Goal: Task Accomplishment & Management: Manage account settings

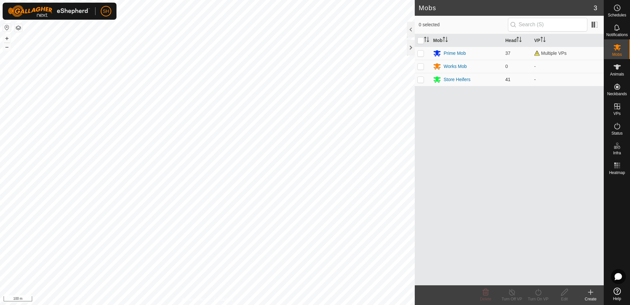
click at [422, 80] on p-checkbox at bounding box center [420, 79] width 7 height 5
checkbox input "true"
click at [536, 293] on icon at bounding box center [538, 292] width 8 height 8
click at [536, 275] on link "Now" at bounding box center [557, 277] width 65 height 13
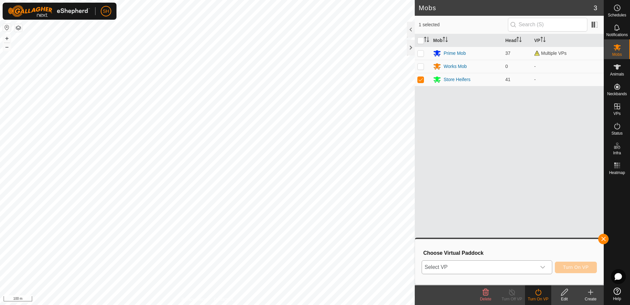
click at [543, 265] on icon "dropdown trigger" at bounding box center [542, 266] width 5 height 5
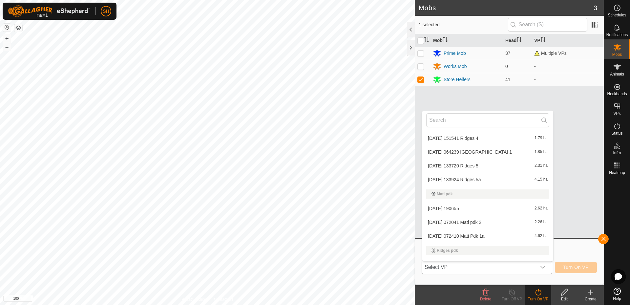
scroll to position [169, 0]
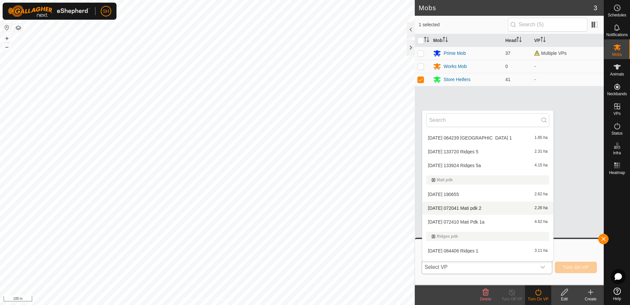
click at [477, 207] on li "[DATE] 072041 Mati pdk 2 2.26 ha" at bounding box center [487, 207] width 131 height 13
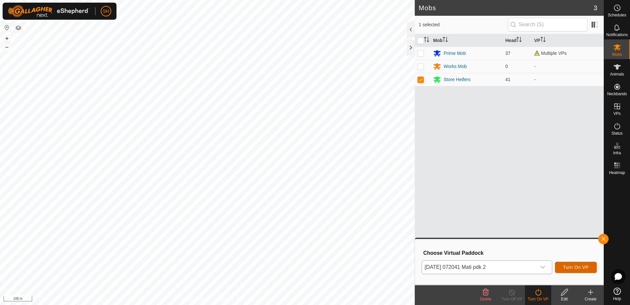
click at [586, 265] on span "Turn On VP" at bounding box center [576, 266] width 26 height 5
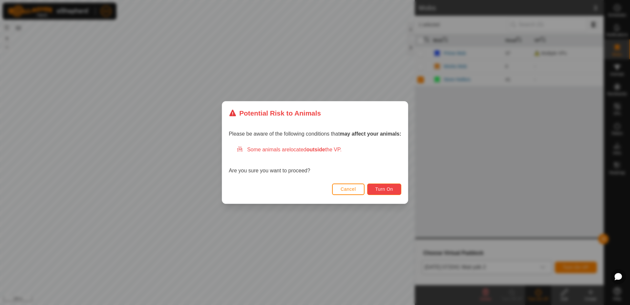
click at [384, 190] on span "Turn On" at bounding box center [384, 188] width 18 height 5
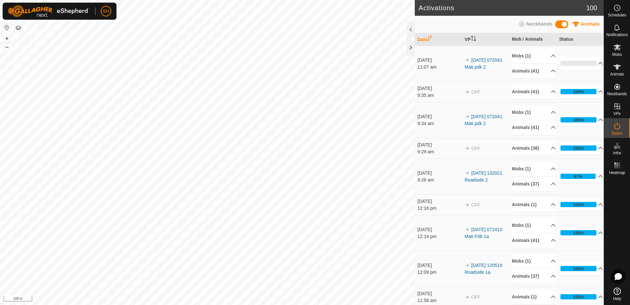
click at [246, 304] on html "SH Schedules Notifications Mobs Animals Neckbands VPs Status Infra Heatmap Help…" at bounding box center [315, 152] width 630 height 305
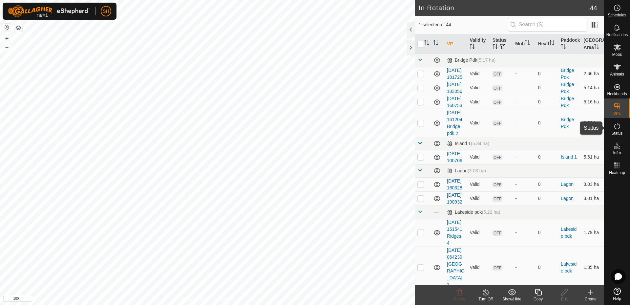
click at [617, 123] on icon at bounding box center [617, 126] width 6 height 7
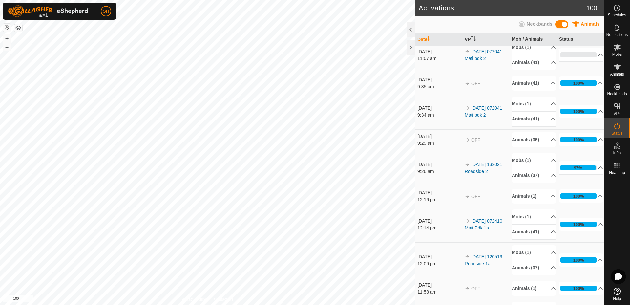
scroll to position [10, 0]
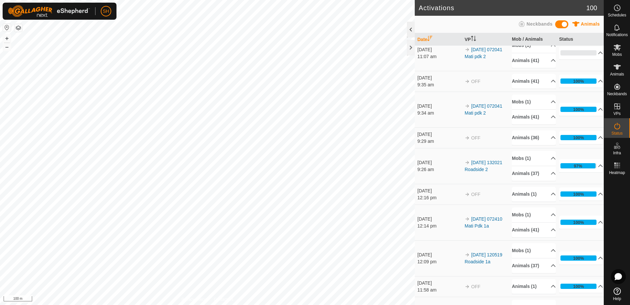
click at [410, 27] on div at bounding box center [411, 30] width 8 height 16
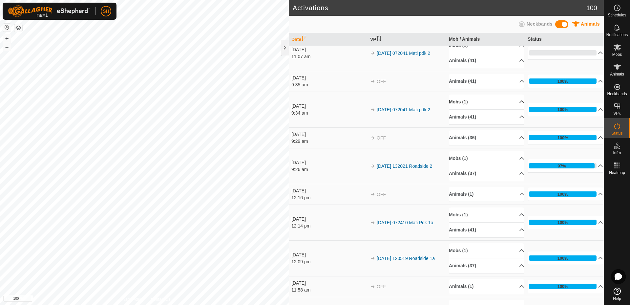
click at [515, 100] on p-accordion-header "Mobs (1)" at bounding box center [486, 101] width 75 height 15
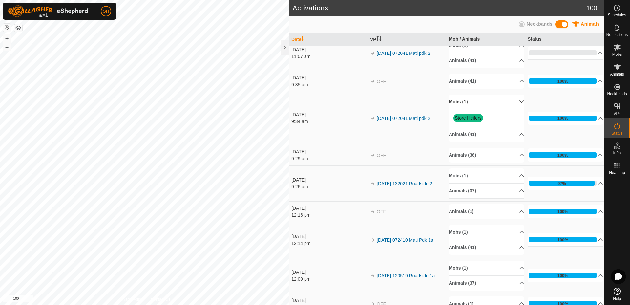
drag, startPoint x: 602, startPoint y: 34, endPoint x: 413, endPoint y: 96, distance: 198.1
click at [413, 96] on td "[DATE] 072041 Mati pdk 2" at bounding box center [406, 118] width 79 height 53
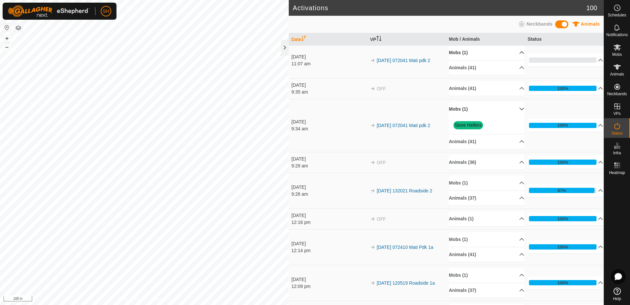
scroll to position [4, 0]
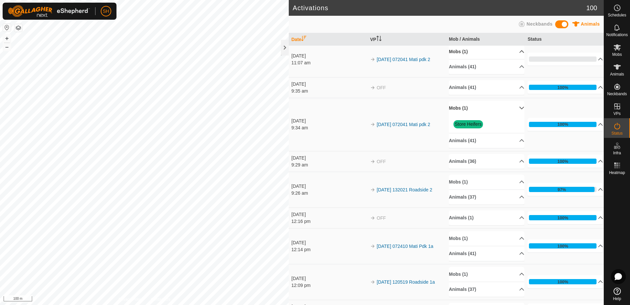
click at [514, 50] on p-accordion-header "Mobs (1)" at bounding box center [486, 51] width 75 height 15
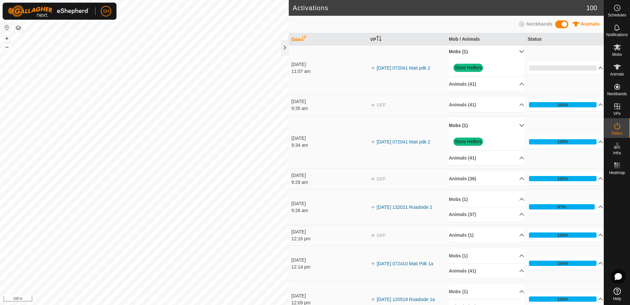
click at [514, 124] on p-accordion-header "Mobs (1)" at bounding box center [486, 125] width 75 height 15
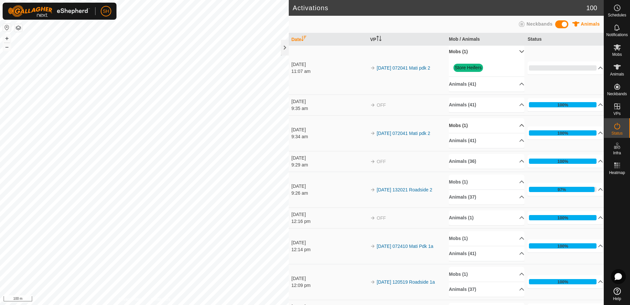
click at [515, 50] on p-accordion-header "Mobs (1)" at bounding box center [486, 51] width 75 height 15
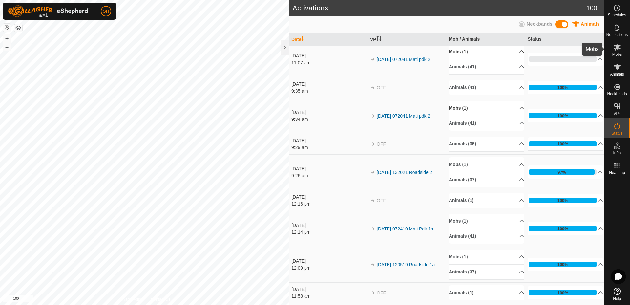
click at [615, 49] on icon at bounding box center [617, 47] width 8 height 8
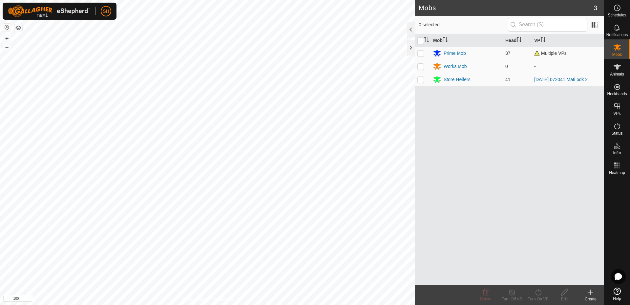
click at [422, 52] on p-checkbox at bounding box center [420, 53] width 7 height 5
checkbox input "true"
click at [452, 54] on div "Prime Mob" at bounding box center [454, 53] width 22 height 7
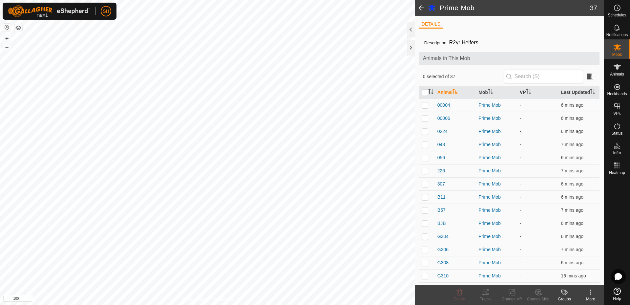
click at [416, 5] on span at bounding box center [421, 8] width 13 height 16
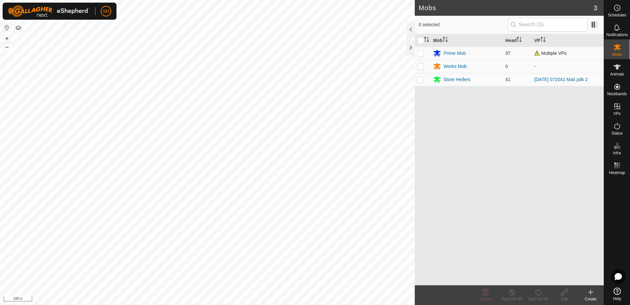
click at [556, 52] on span "Multiple VPs" at bounding box center [550, 53] width 32 height 5
click at [540, 39] on th "VP" at bounding box center [567, 40] width 72 height 13
click at [564, 78] on span "Multiple VPs" at bounding box center [550, 79] width 32 height 5
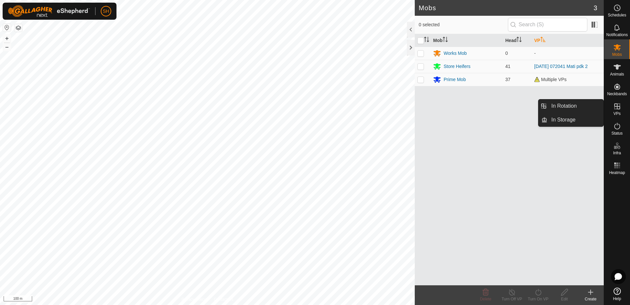
click at [617, 106] on icon at bounding box center [617, 106] width 6 height 6
click at [558, 103] on link "In Rotation" at bounding box center [575, 105] width 56 height 13
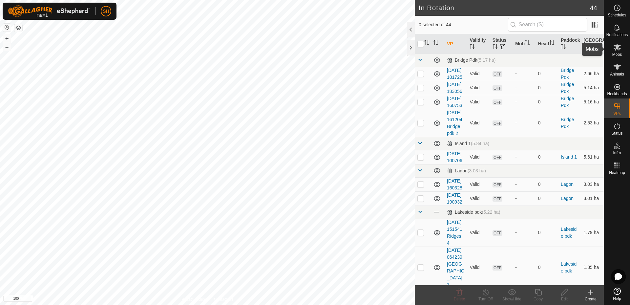
click at [617, 50] on icon at bounding box center [617, 47] width 8 height 8
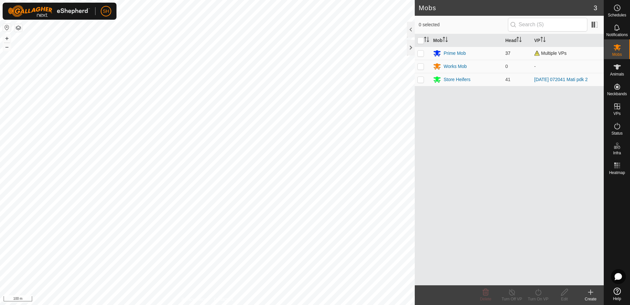
click at [421, 52] on p-checkbox at bounding box center [420, 53] width 7 height 5
checkbox input "true"
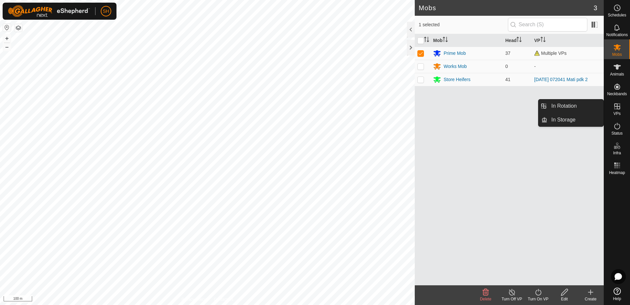
click at [621, 106] on es-virtualpaddocks-svg-icon at bounding box center [617, 106] width 12 height 10
click at [619, 106] on icon at bounding box center [617, 106] width 8 height 8
click at [559, 105] on link "In Rotation" at bounding box center [575, 105] width 56 height 13
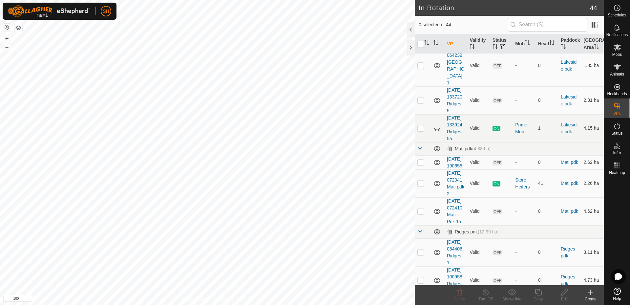
scroll to position [215, 0]
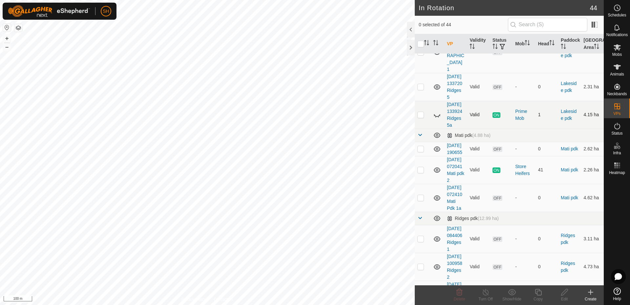
click at [422, 117] on p-checkbox at bounding box center [420, 114] width 7 height 5
checkbox input "true"
click at [438, 119] on icon at bounding box center [437, 115] width 8 height 8
click at [485, 293] on icon at bounding box center [486, 292] width 8 height 8
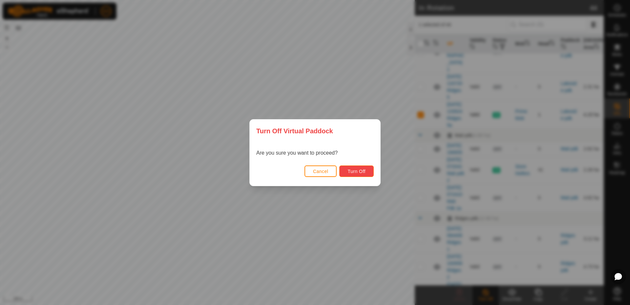
click at [356, 170] on span "Turn Off" at bounding box center [356, 171] width 18 height 5
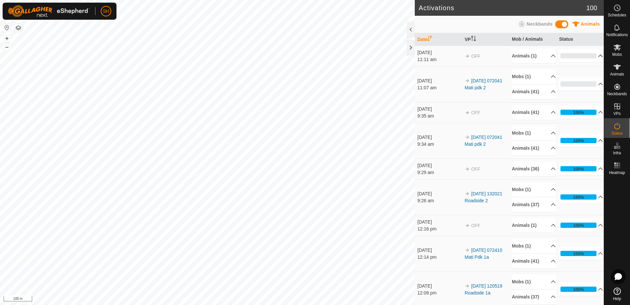
click at [592, 56] on p-accordion-header "0%" at bounding box center [581, 55] width 44 height 13
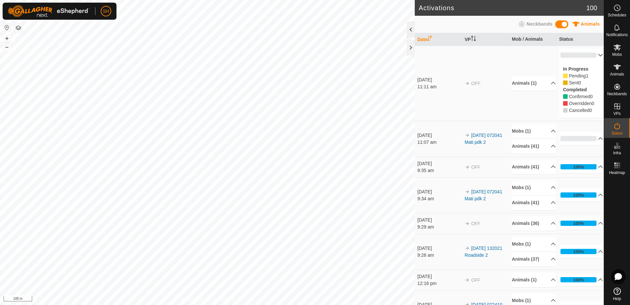
click at [408, 23] on div at bounding box center [411, 30] width 8 height 16
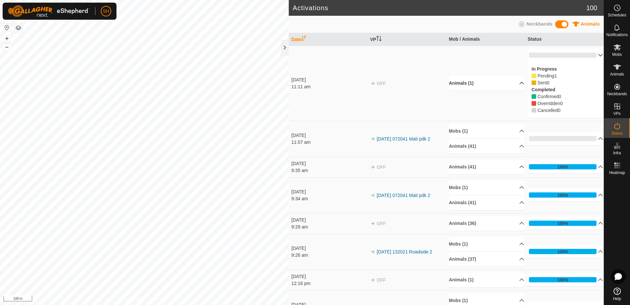
click at [513, 82] on p-accordion-header "Animals (1)" at bounding box center [486, 83] width 75 height 15
click at [284, 47] on div at bounding box center [285, 48] width 8 height 16
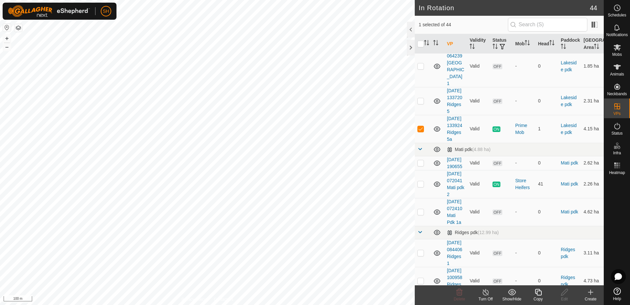
scroll to position [229, 0]
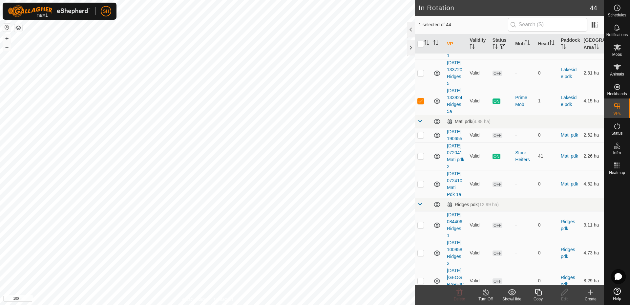
click at [486, 293] on icon at bounding box center [486, 292] width 8 height 8
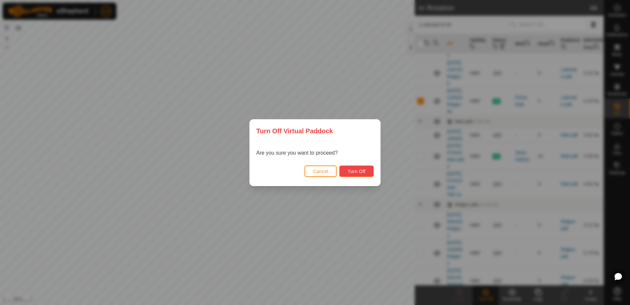
click at [362, 171] on span "Turn Off" at bounding box center [356, 171] width 18 height 5
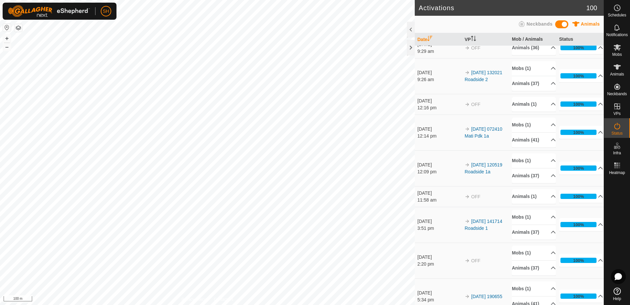
scroll to position [181, 0]
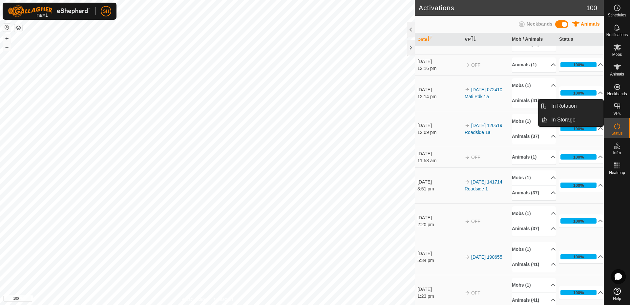
click at [615, 106] on icon at bounding box center [617, 106] width 6 height 6
click at [619, 105] on icon at bounding box center [617, 106] width 8 height 8
click at [561, 104] on link "In Rotation" at bounding box center [575, 105] width 56 height 13
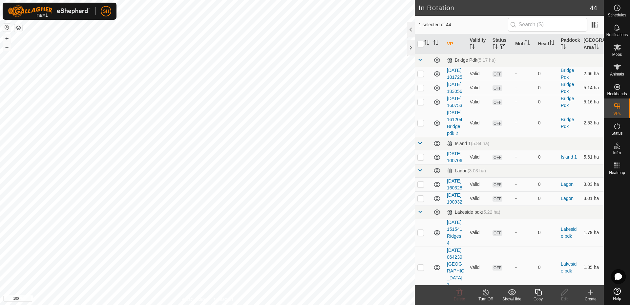
click at [598, 246] on td "1.79 ha" at bounding box center [592, 232] width 23 height 28
checkbox input "false"
checkbox input "true"
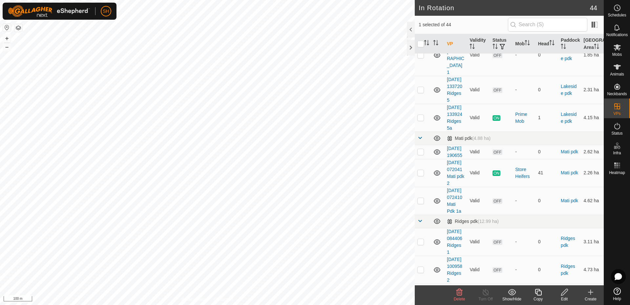
scroll to position [259, 0]
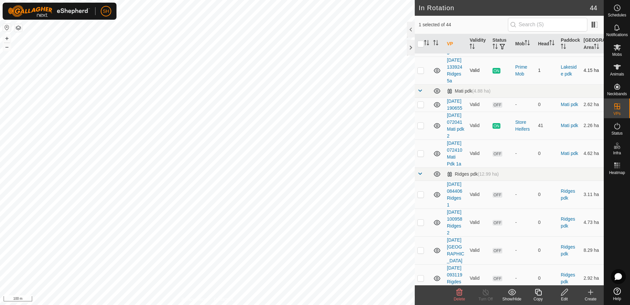
click at [497, 73] on span "ON" at bounding box center [496, 71] width 8 height 6
click at [421, 128] on p-checkbox at bounding box center [420, 125] width 7 height 5
click at [418, 128] on p-checkbox at bounding box center [420, 125] width 7 height 5
checkbox input "false"
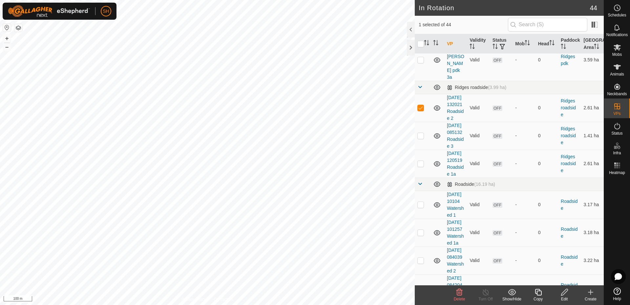
scroll to position [586, 0]
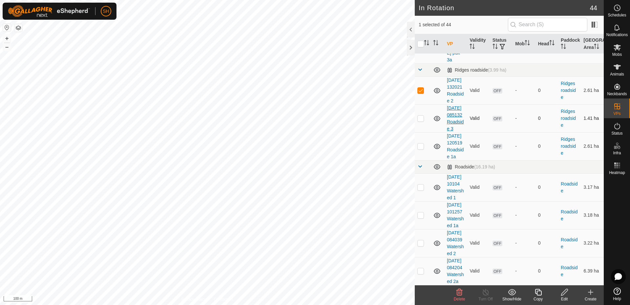
click at [459, 131] on link "[DATE] 085132 Roadside 3" at bounding box center [455, 118] width 17 height 26
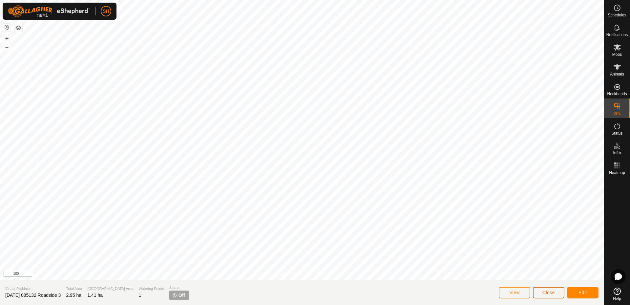
click at [553, 294] on span "Close" at bounding box center [548, 292] width 12 height 5
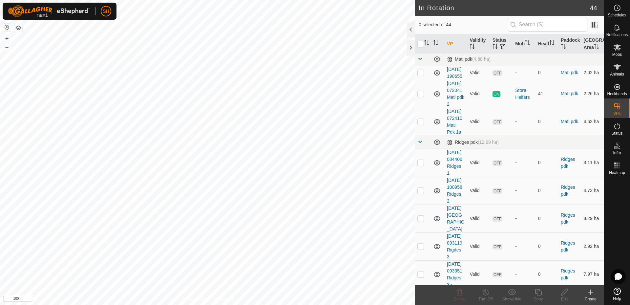
scroll to position [244, 0]
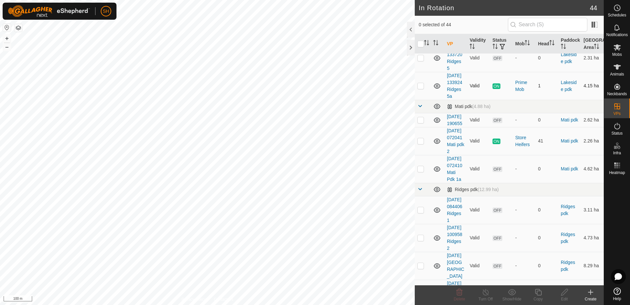
click at [420, 88] on p-checkbox at bounding box center [420, 85] width 7 height 5
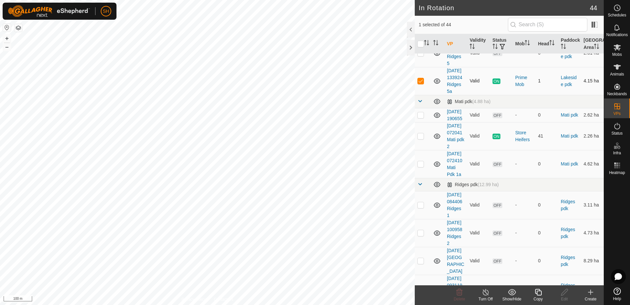
click at [422, 83] on p-checkbox at bounding box center [420, 80] width 7 height 5
click at [420, 83] on p-checkbox at bounding box center [420, 80] width 7 height 5
checkbox input "true"
click at [485, 294] on icon at bounding box center [486, 292] width 8 height 8
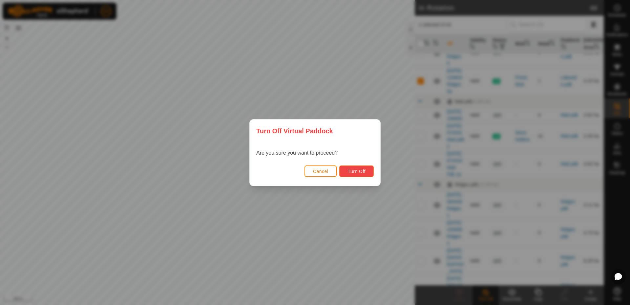
click at [359, 174] on span "Turn Off" at bounding box center [356, 171] width 18 height 5
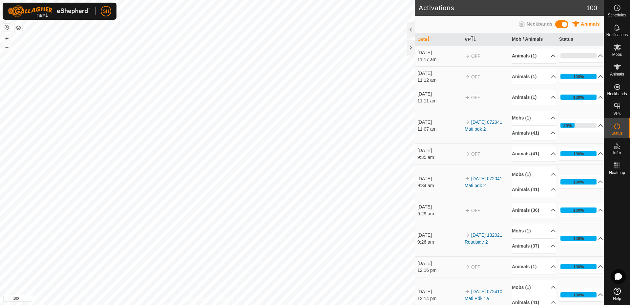
click at [544, 54] on p-accordion-header "Animals (1)" at bounding box center [534, 56] width 44 height 15
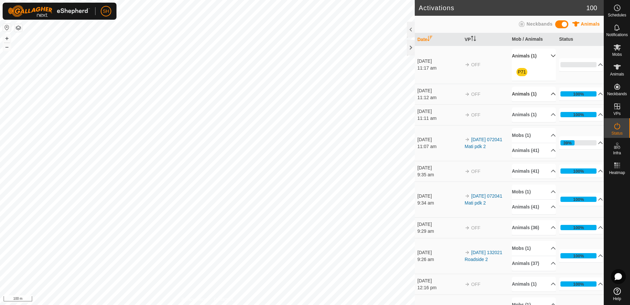
click at [546, 94] on p-accordion-header "Animals (1)" at bounding box center [534, 94] width 44 height 15
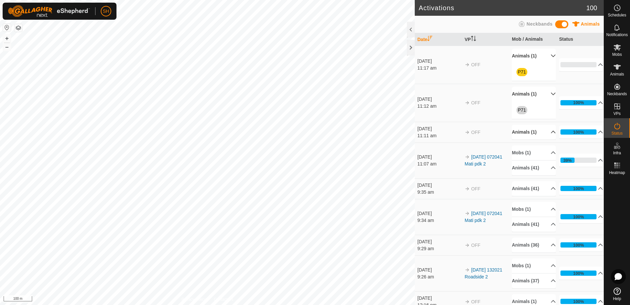
click at [546, 130] on p-accordion-header "Animals (1)" at bounding box center [534, 132] width 44 height 15
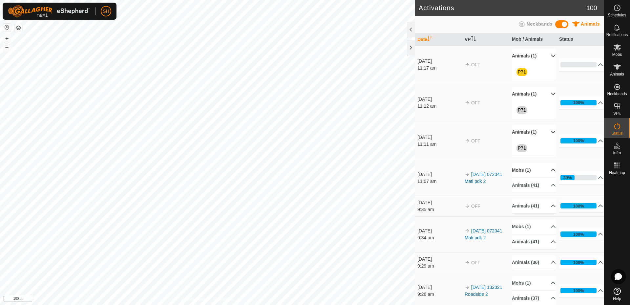
click at [545, 169] on p-accordion-header "Mobs (1)" at bounding box center [534, 170] width 44 height 15
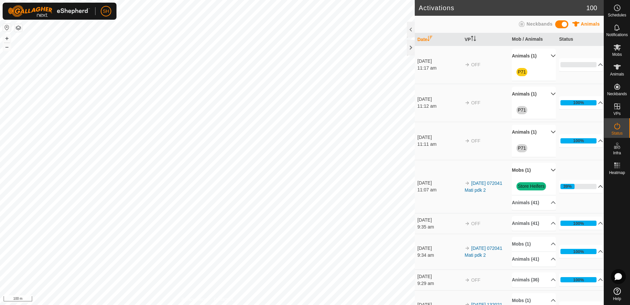
click at [591, 184] on p-accordion-header "39%" at bounding box center [581, 186] width 44 height 13
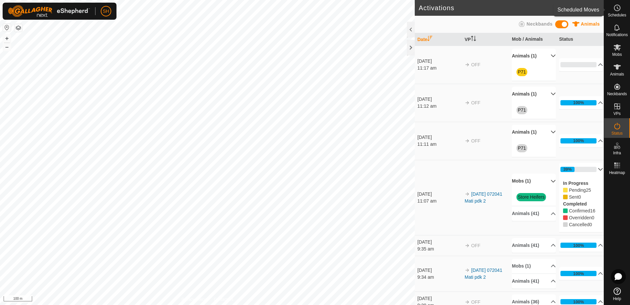
click at [617, 9] on icon at bounding box center [617, 8] width 8 height 8
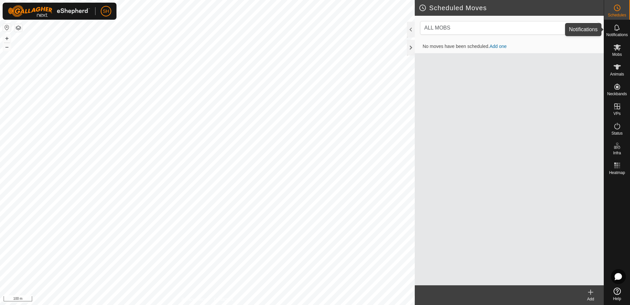
click at [616, 28] on icon at bounding box center [617, 28] width 8 height 8
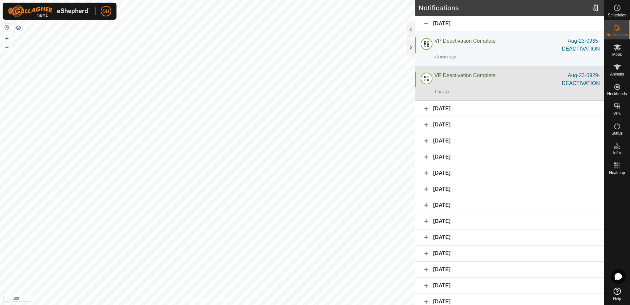
click at [472, 75] on span "VP Deactivation Complete" at bounding box center [464, 75] width 61 height 6
click at [428, 76] on div at bounding box center [427, 80] width 16 height 16
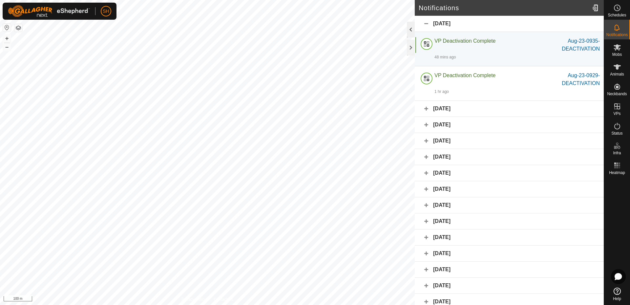
click at [410, 27] on div at bounding box center [411, 30] width 8 height 16
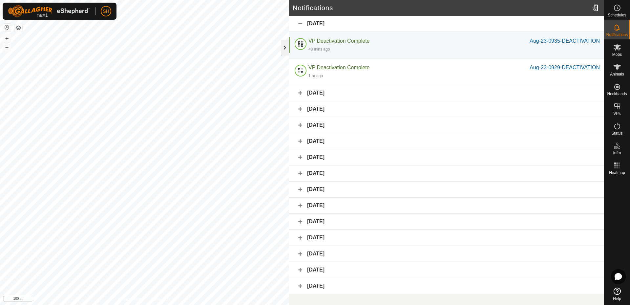
click at [282, 46] on div at bounding box center [285, 48] width 8 height 16
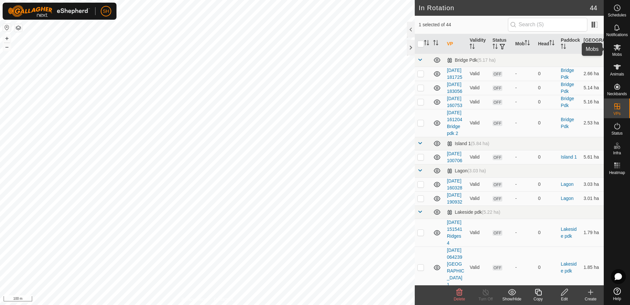
click at [616, 50] on icon at bounding box center [617, 47] width 8 height 8
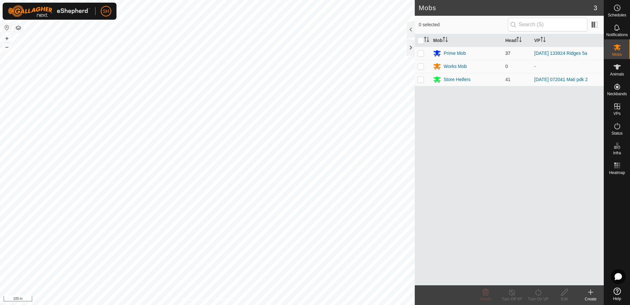
click at [422, 53] on p-checkbox at bounding box center [420, 53] width 7 height 5
checkbox input "true"
click at [539, 289] on icon at bounding box center [538, 292] width 8 height 8
click at [541, 277] on link "Now" at bounding box center [557, 277] width 65 height 13
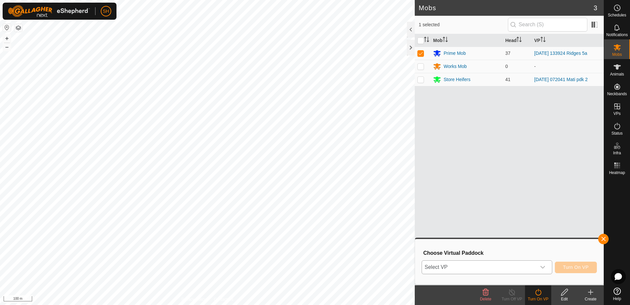
click at [540, 266] on div "dropdown trigger" at bounding box center [542, 266] width 13 height 13
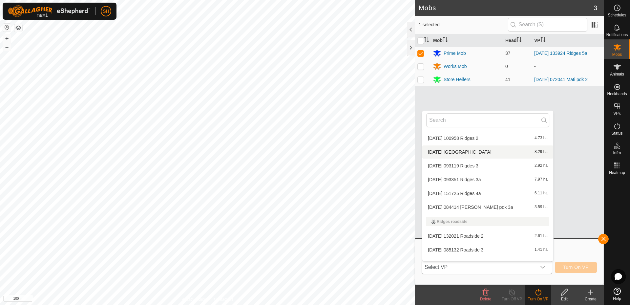
scroll to position [304, 0]
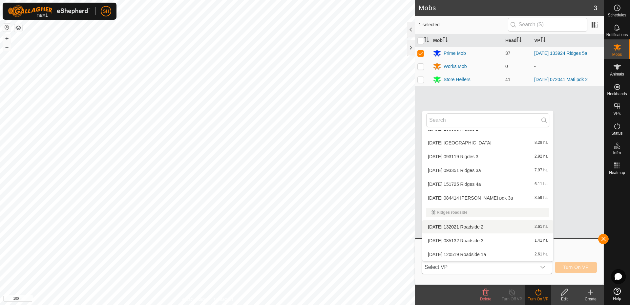
click at [473, 224] on li "[DATE] 132021 Roadside 2 2.61 ha" at bounding box center [487, 226] width 131 height 13
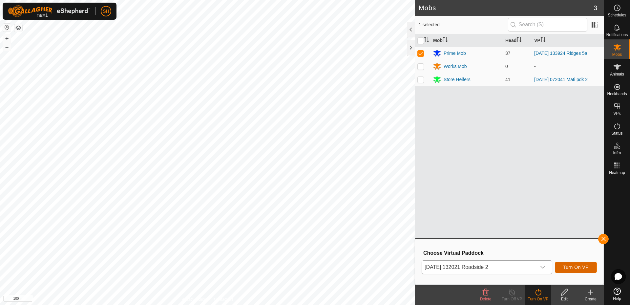
click at [578, 268] on span "Turn On VP" at bounding box center [576, 266] width 26 height 5
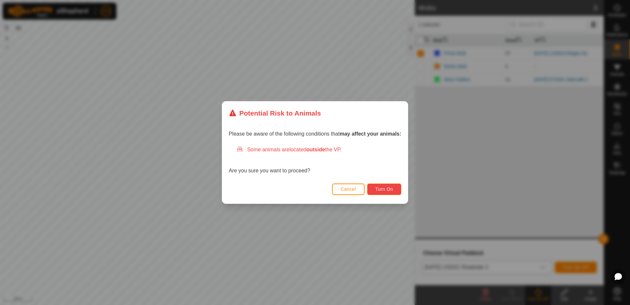
click at [381, 189] on span "Turn On" at bounding box center [384, 188] width 18 height 5
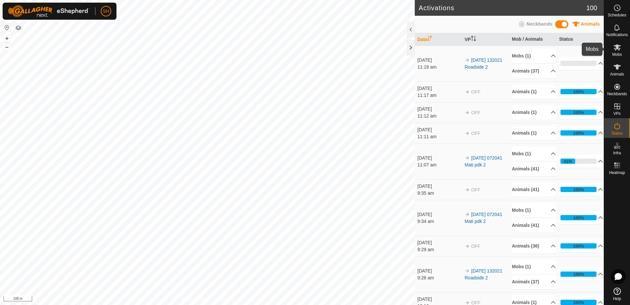
click at [617, 48] on icon at bounding box center [616, 47] width 7 height 6
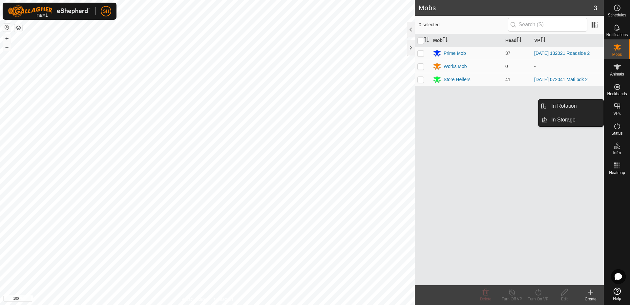
click at [618, 106] on icon at bounding box center [617, 106] width 6 height 6
click at [567, 119] on link "In Storage" at bounding box center [575, 119] width 56 height 13
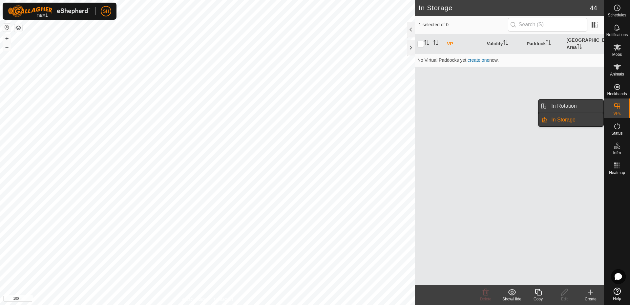
click at [570, 106] on link "In Rotation" at bounding box center [575, 105] width 56 height 13
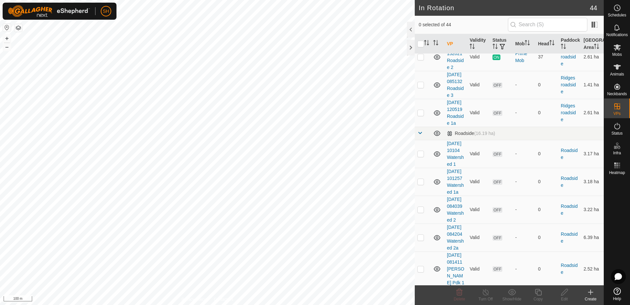
scroll to position [645, 0]
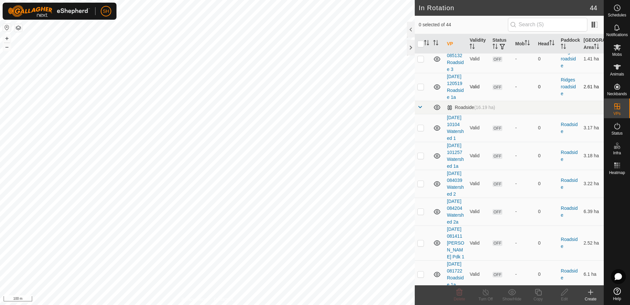
click at [417, 101] on td at bounding box center [423, 87] width 16 height 28
click at [459, 290] on icon at bounding box center [459, 292] width 6 height 7
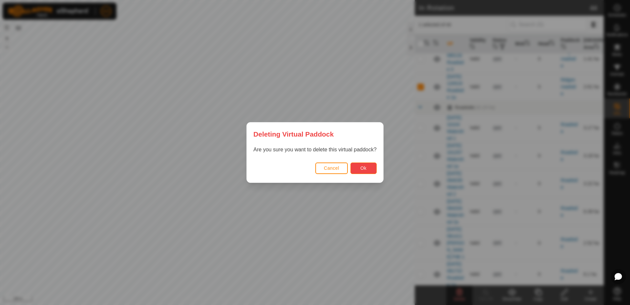
click at [360, 167] on span "Ok" at bounding box center [363, 167] width 6 height 5
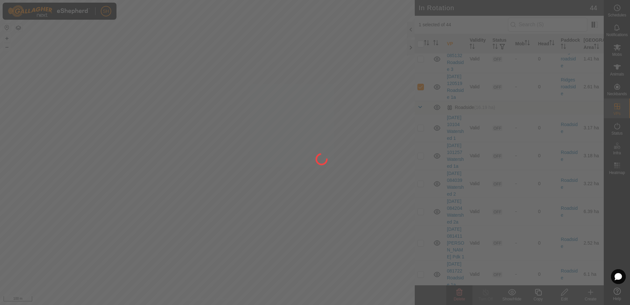
checkbox input "false"
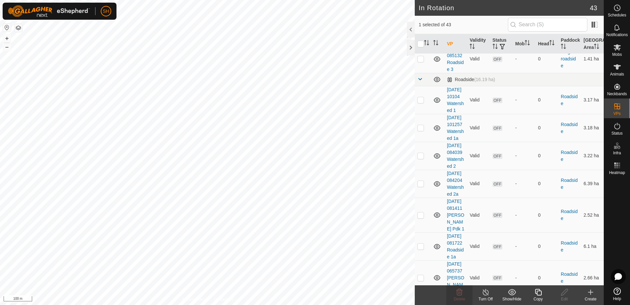
click at [420, 13] on span at bounding box center [419, 10] width 5 height 5
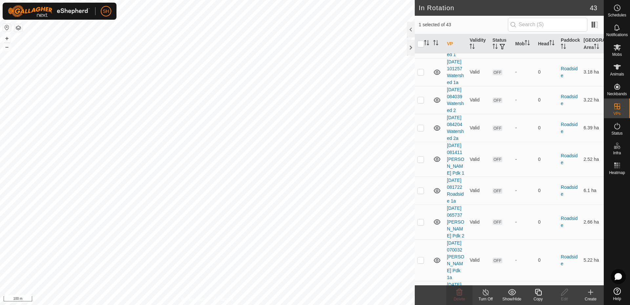
click at [419, 26] on span at bounding box center [419, 23] width 5 height 5
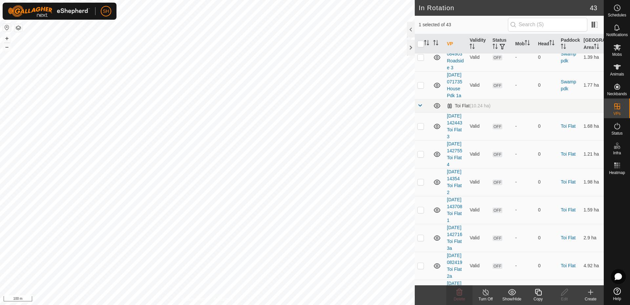
click at [421, 39] on span at bounding box center [419, 36] width 5 height 5
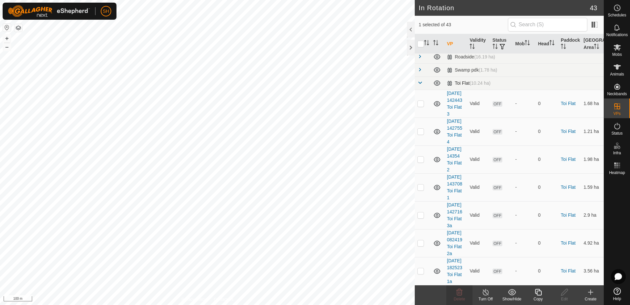
click at [418, 85] on span at bounding box center [419, 82] width 5 height 5
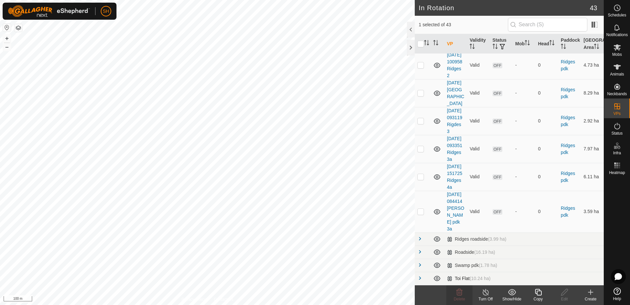
click at [420, 277] on span at bounding box center [419, 277] width 5 height 5
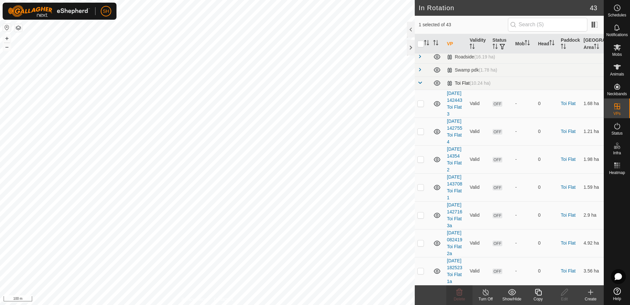
click at [419, 85] on span at bounding box center [419, 82] width 5 height 5
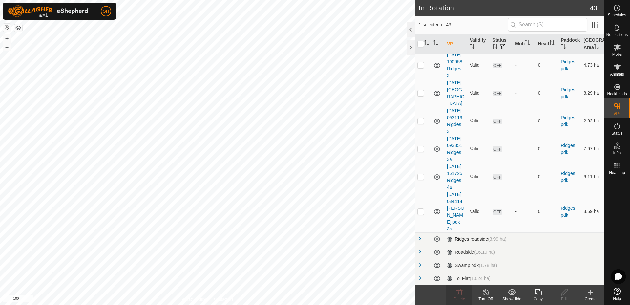
click at [421, 238] on span at bounding box center [419, 238] width 5 height 5
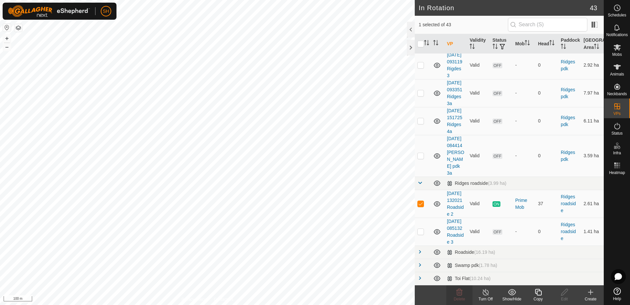
scroll to position [603, 0]
click at [422, 201] on p-checkbox at bounding box center [420, 203] width 7 height 5
checkbox input "false"
click at [421, 229] on p-checkbox at bounding box center [420, 231] width 7 height 5
checkbox input "true"
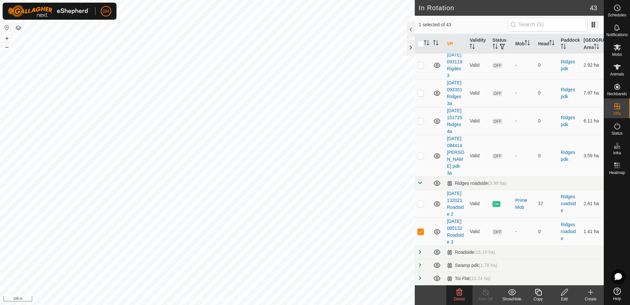
click at [562, 293] on icon at bounding box center [564, 292] width 8 height 8
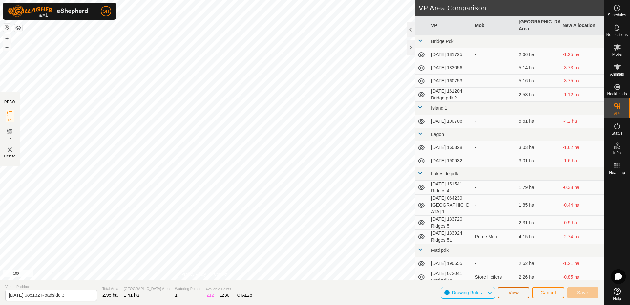
click at [514, 292] on span "View" at bounding box center [513, 292] width 10 height 5
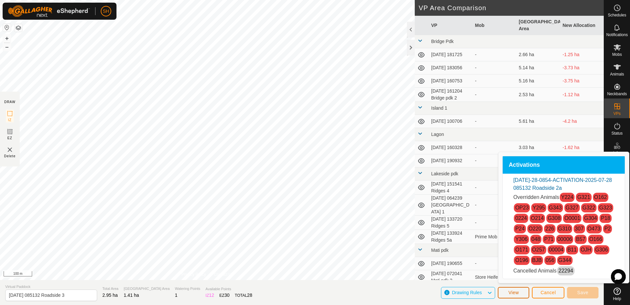
click at [514, 292] on span "View" at bounding box center [513, 292] width 10 height 5
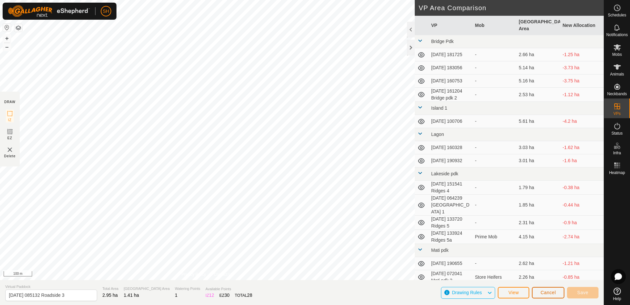
click at [551, 293] on span "Cancel" at bounding box center [547, 292] width 15 height 5
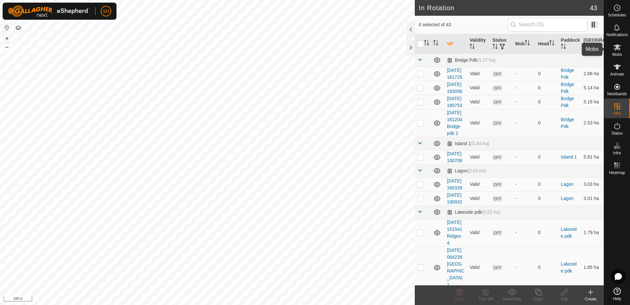
click at [617, 50] on icon at bounding box center [617, 47] width 8 height 8
